Goal: Navigation & Orientation: Find specific page/section

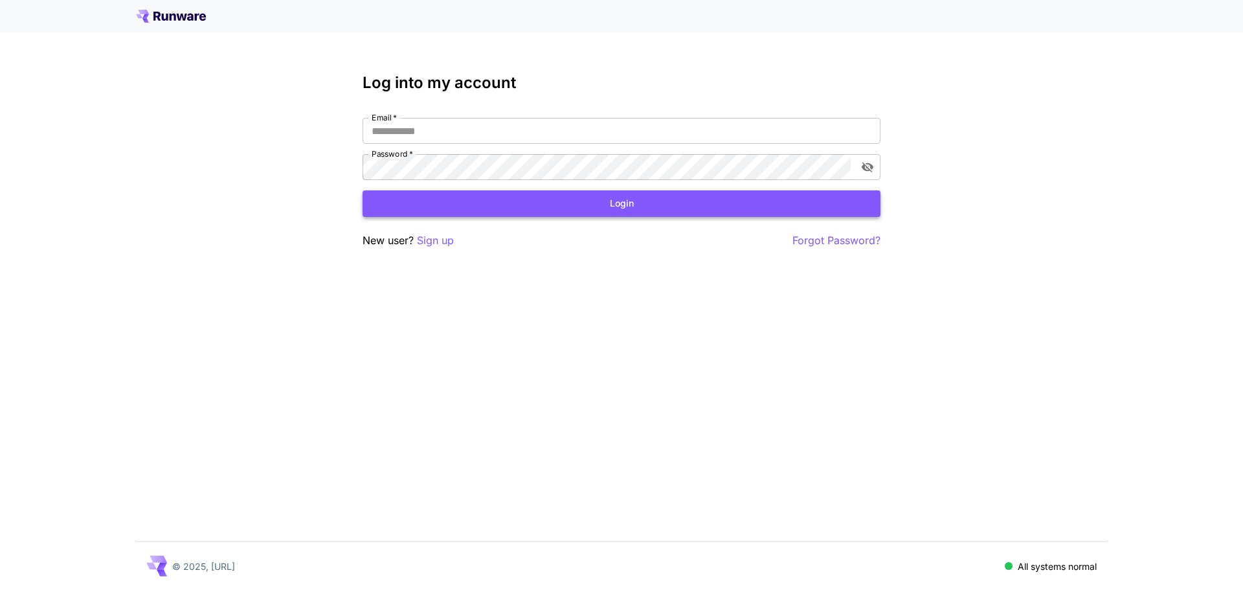
type input "**********"
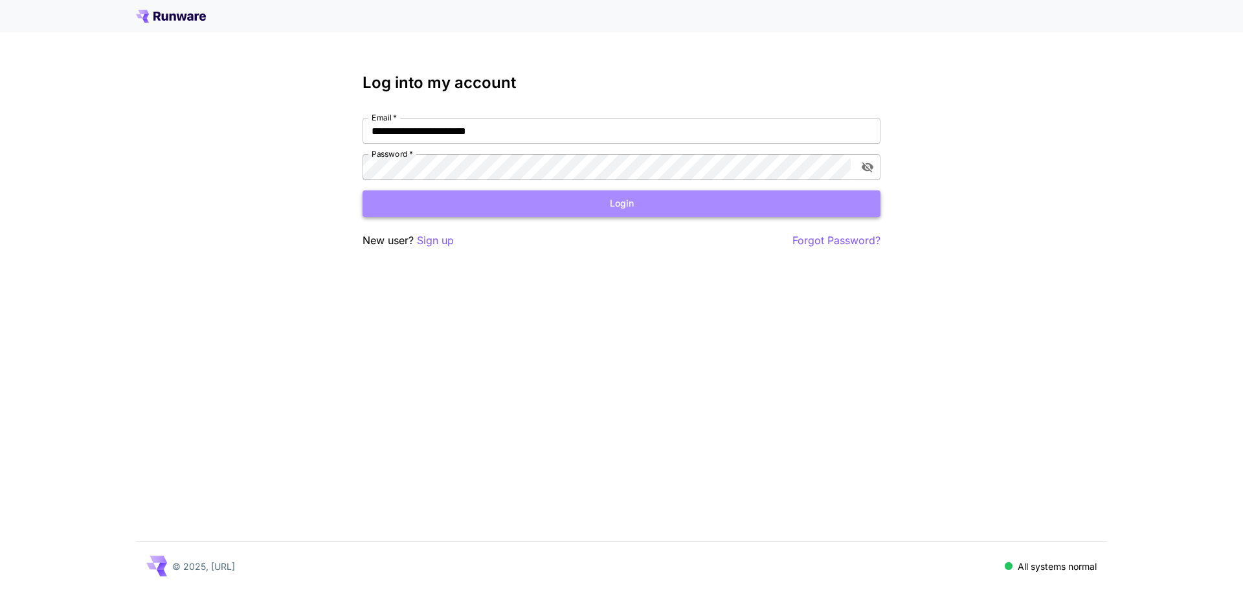
click at [643, 196] on button "Login" at bounding box center [622, 203] width 518 height 27
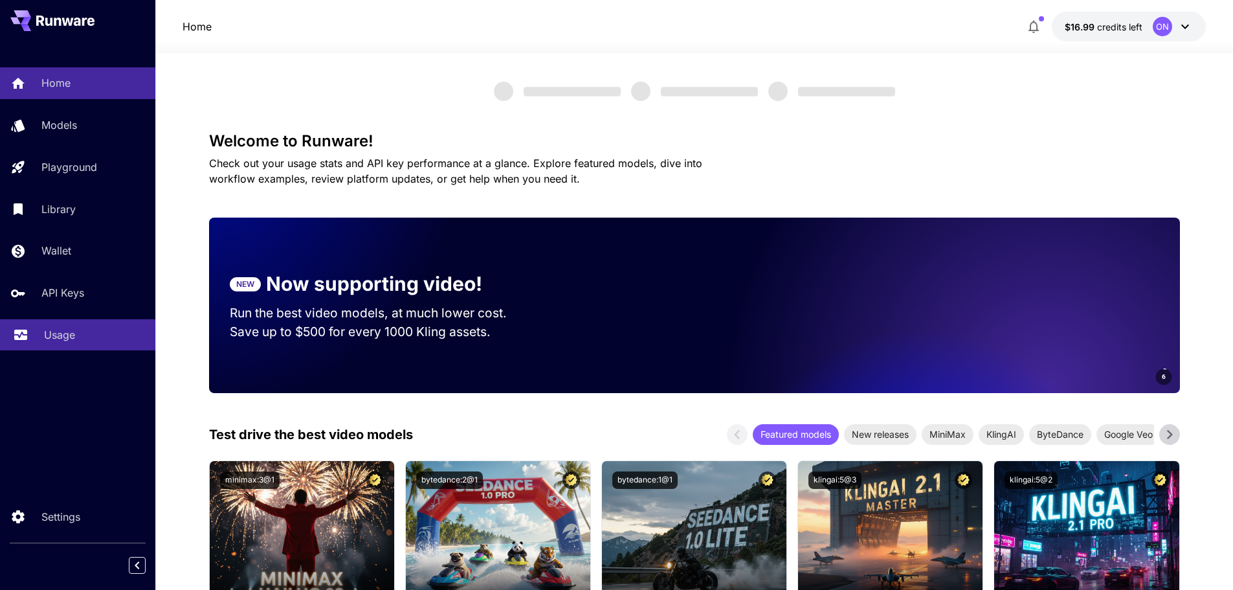
click at [66, 337] on p "Usage" at bounding box center [59, 335] width 31 height 16
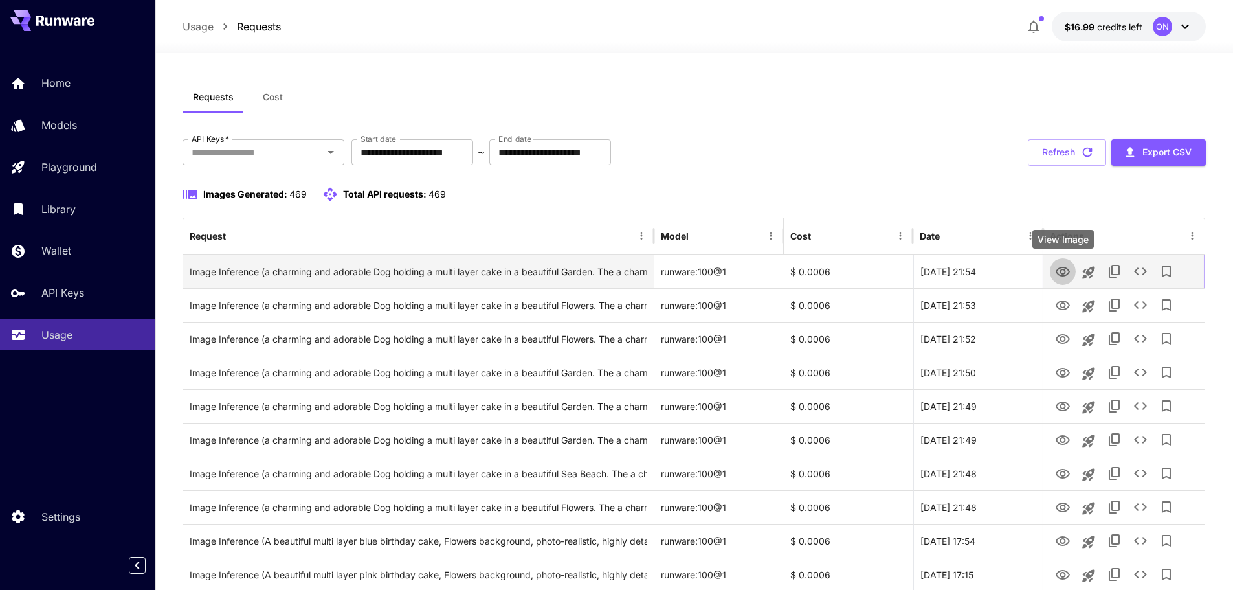
click at [1059, 268] on icon "View Image" at bounding box center [1063, 272] width 14 height 10
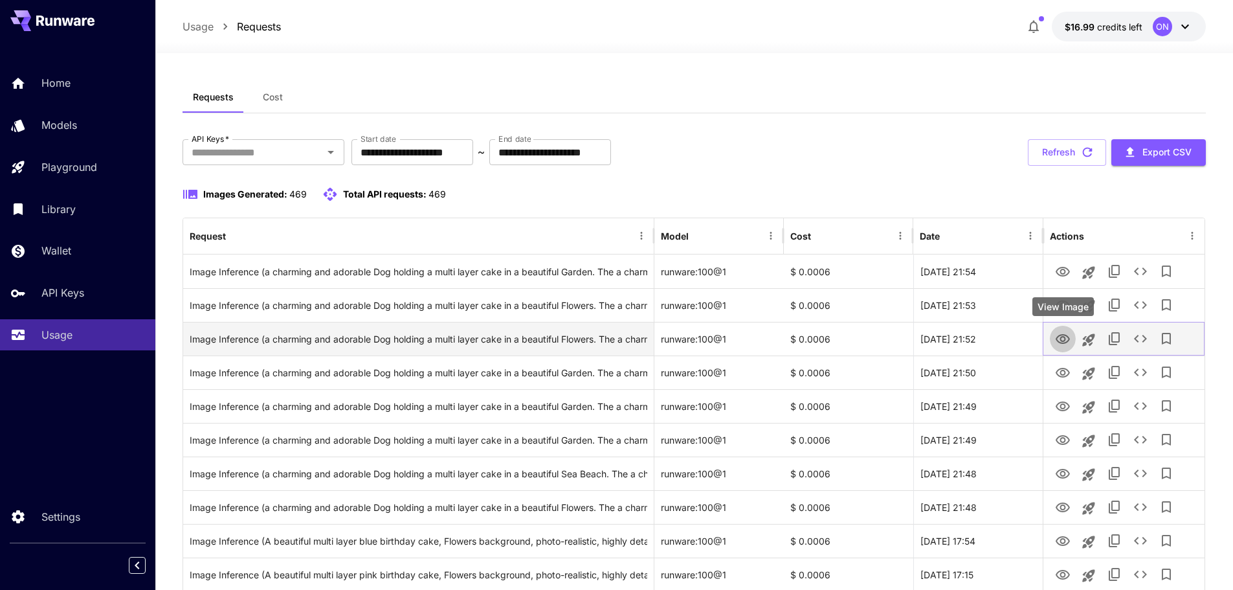
click at [1062, 344] on icon "View Image" at bounding box center [1063, 340] width 16 height 16
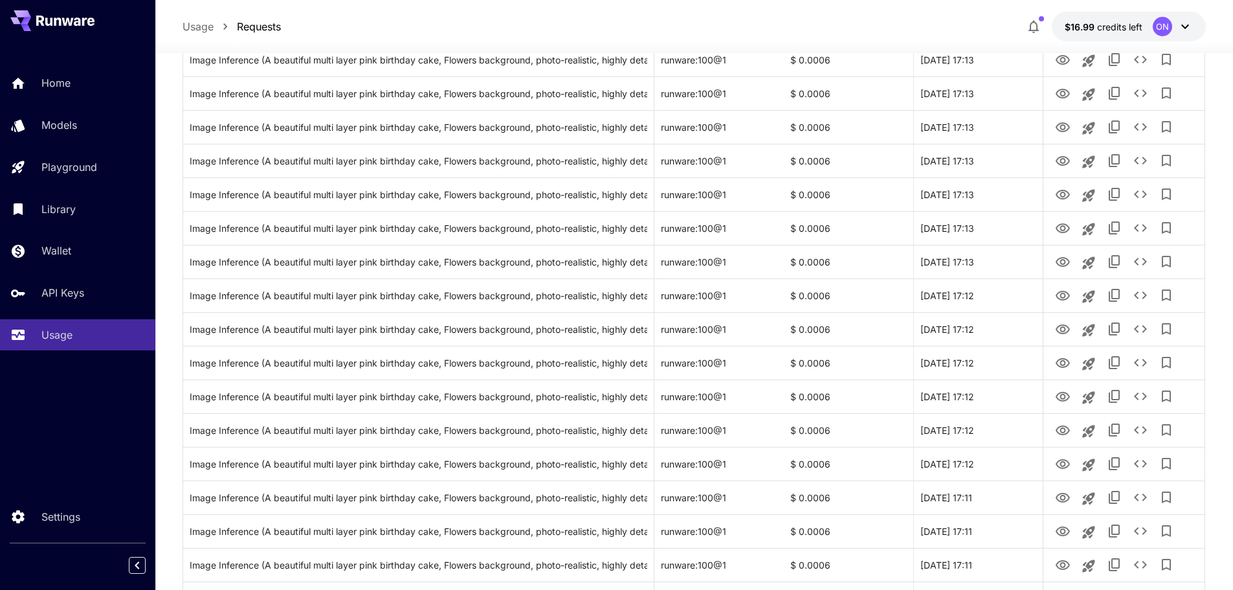
scroll to position [717, 0]
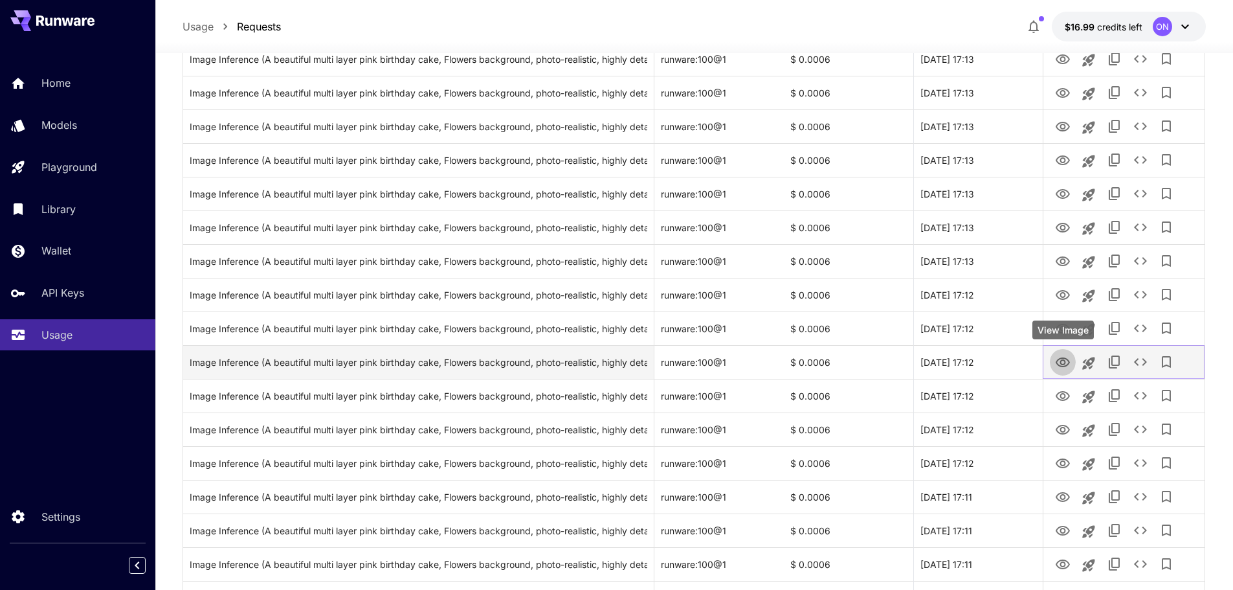
click at [1058, 363] on icon "View Image" at bounding box center [1063, 363] width 16 height 16
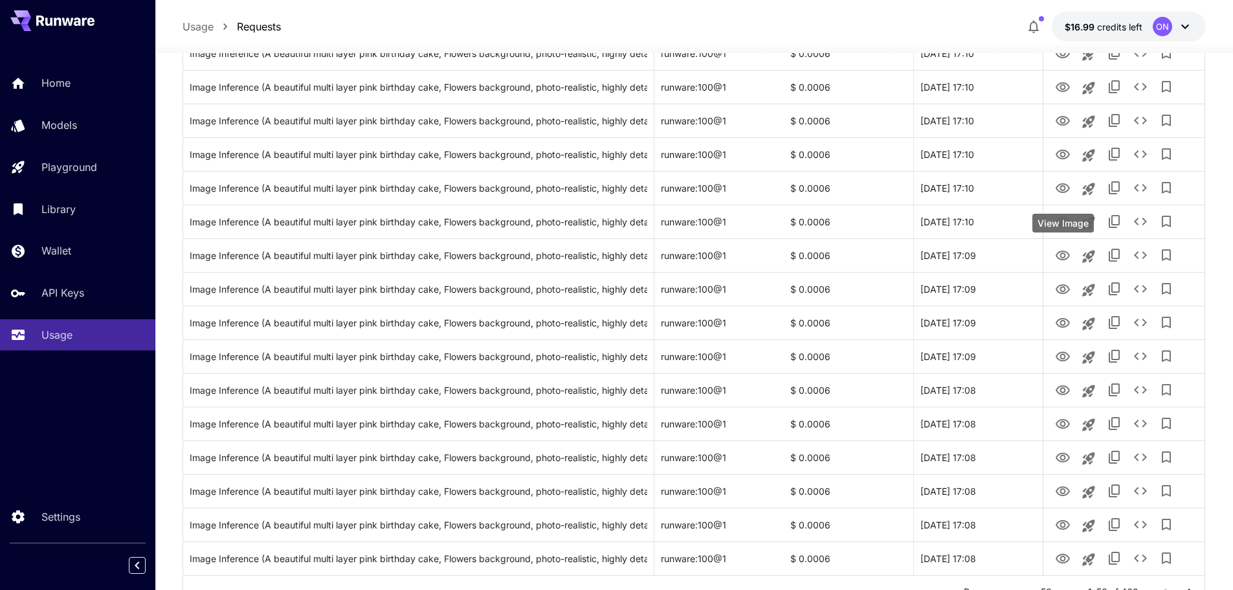
scroll to position [1412, 0]
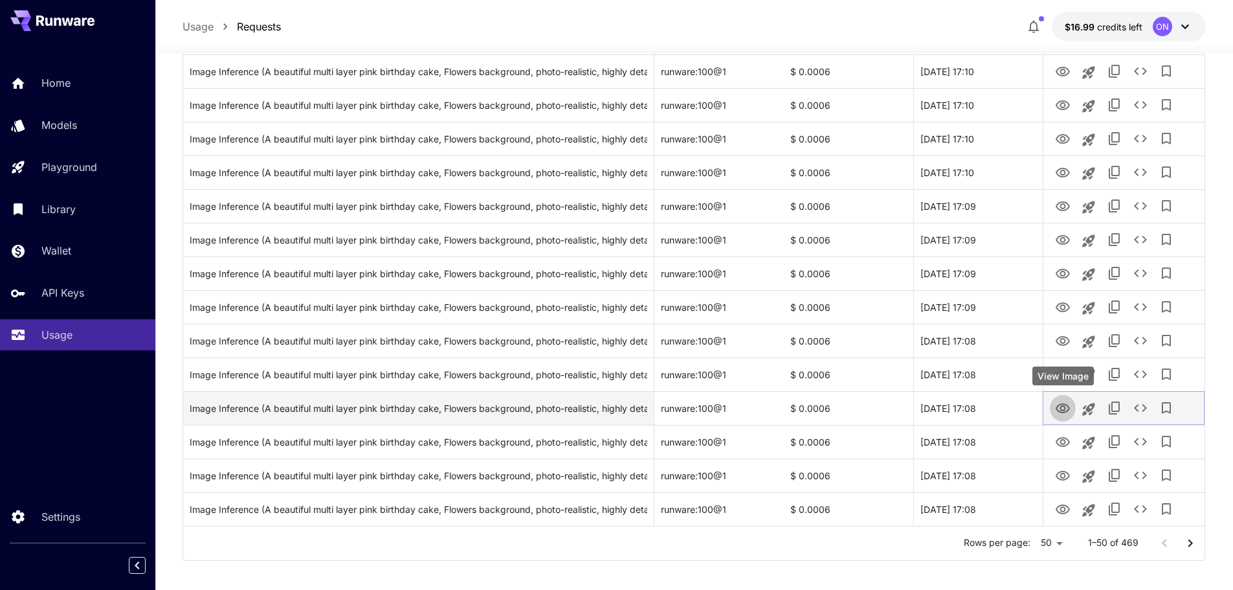
click at [1064, 408] on icon "View Image" at bounding box center [1063, 409] width 16 height 16
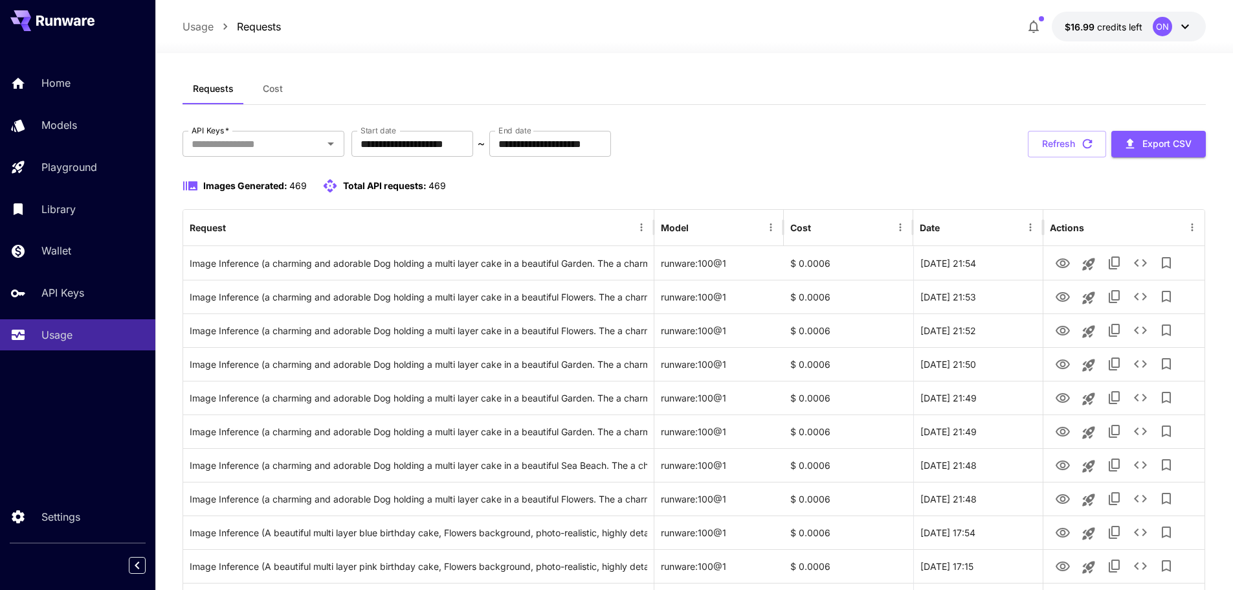
scroll to position [0, 0]
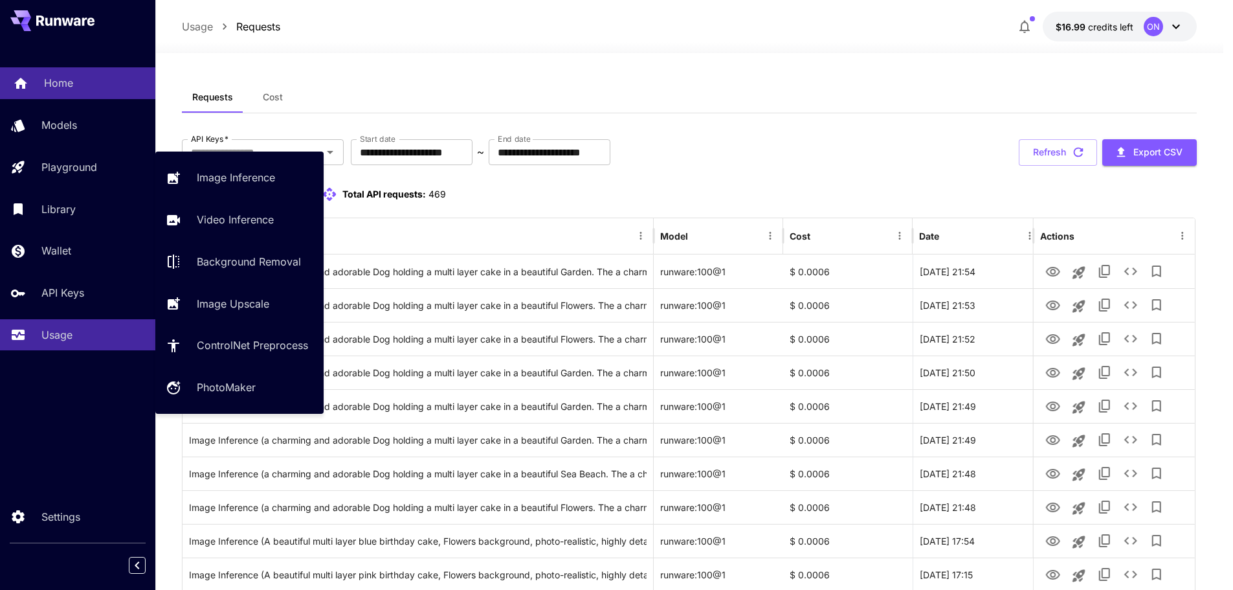
click at [60, 87] on p "Home" at bounding box center [58, 83] width 29 height 16
click at [65, 89] on p "Home" at bounding box center [58, 83] width 29 height 16
